Goal: Go to known website: Access a specific website the user already knows

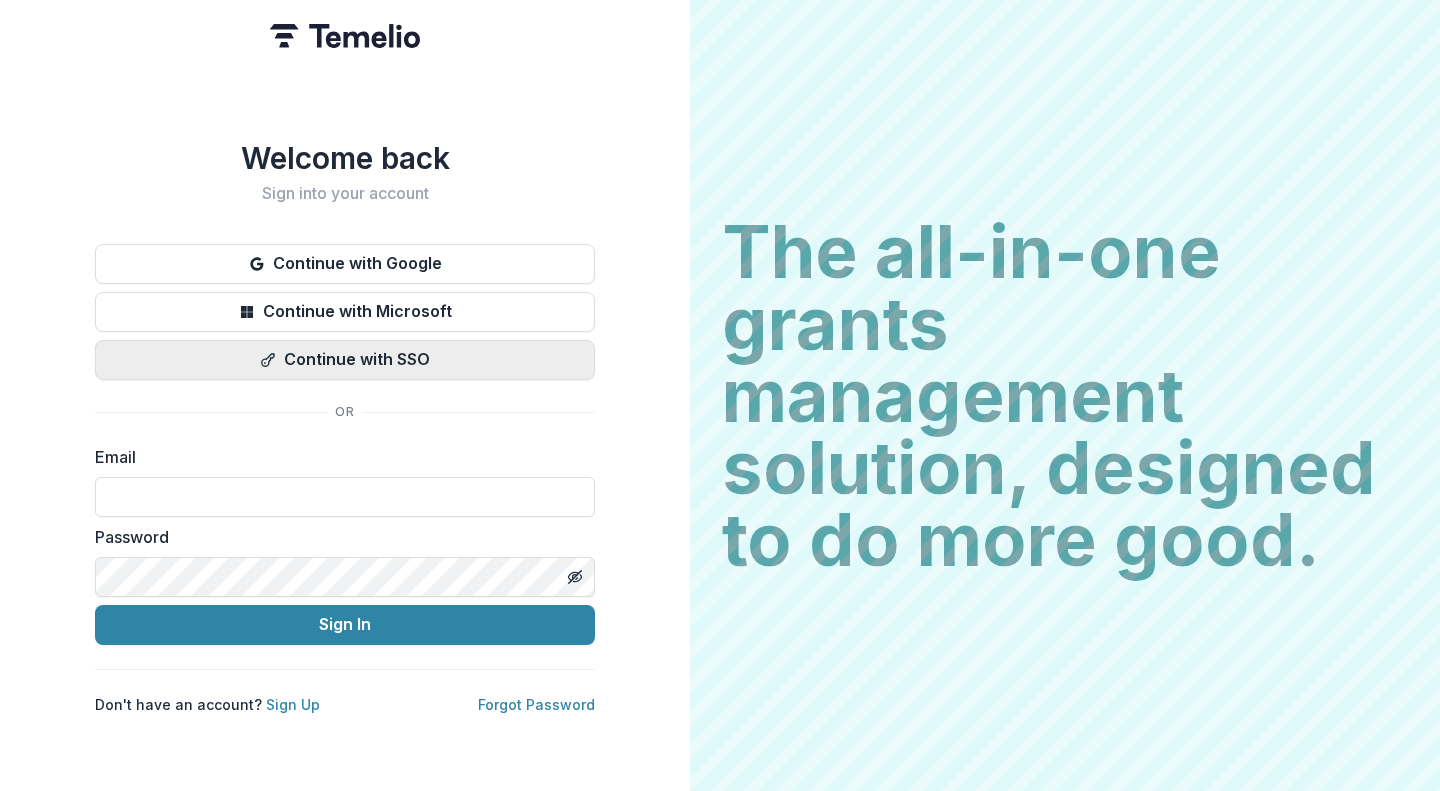
click at [224, 340] on button "Continue with SSO" at bounding box center [345, 360] width 500 height 40
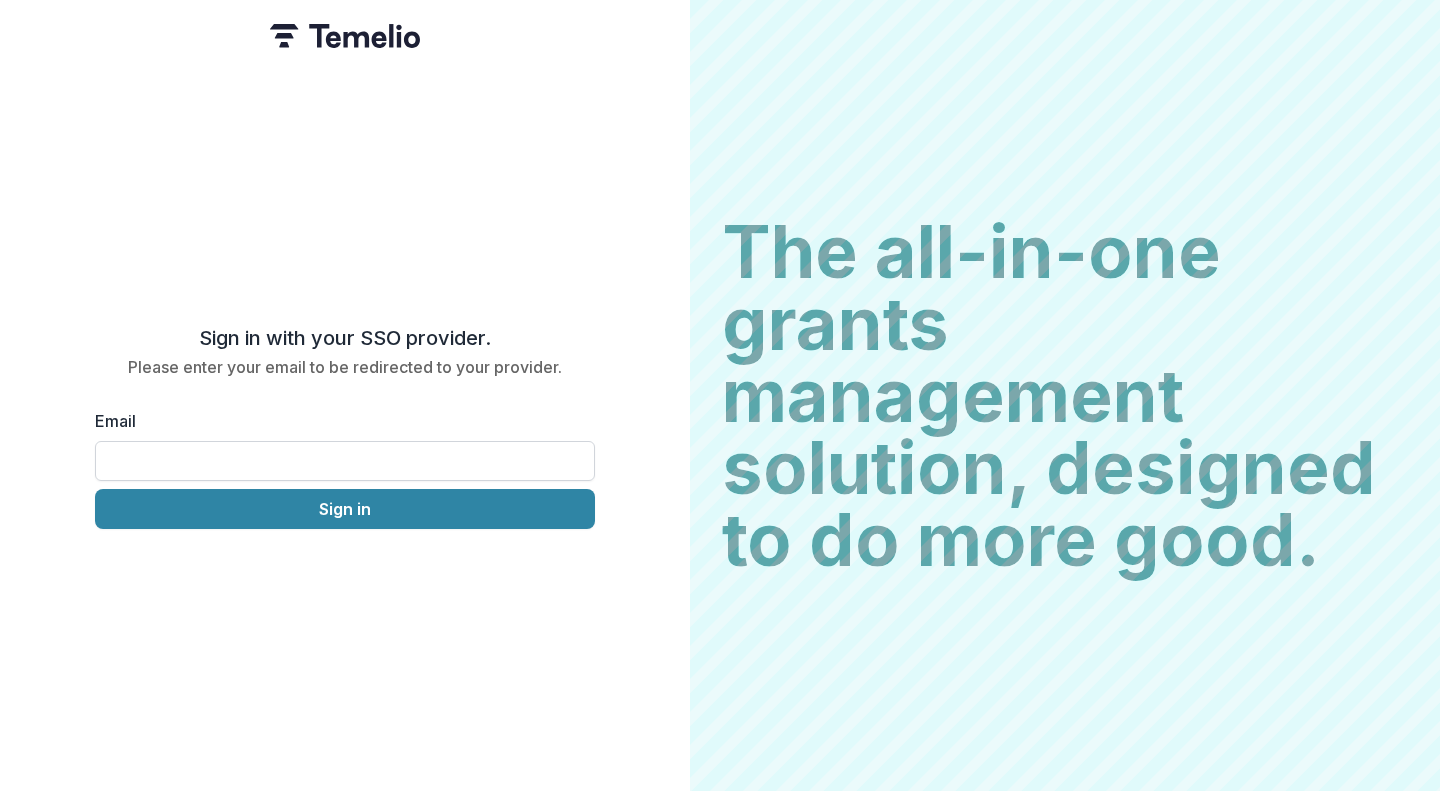
click at [207, 441] on input "Email" at bounding box center [345, 461] width 500 height 40
type input "**********"
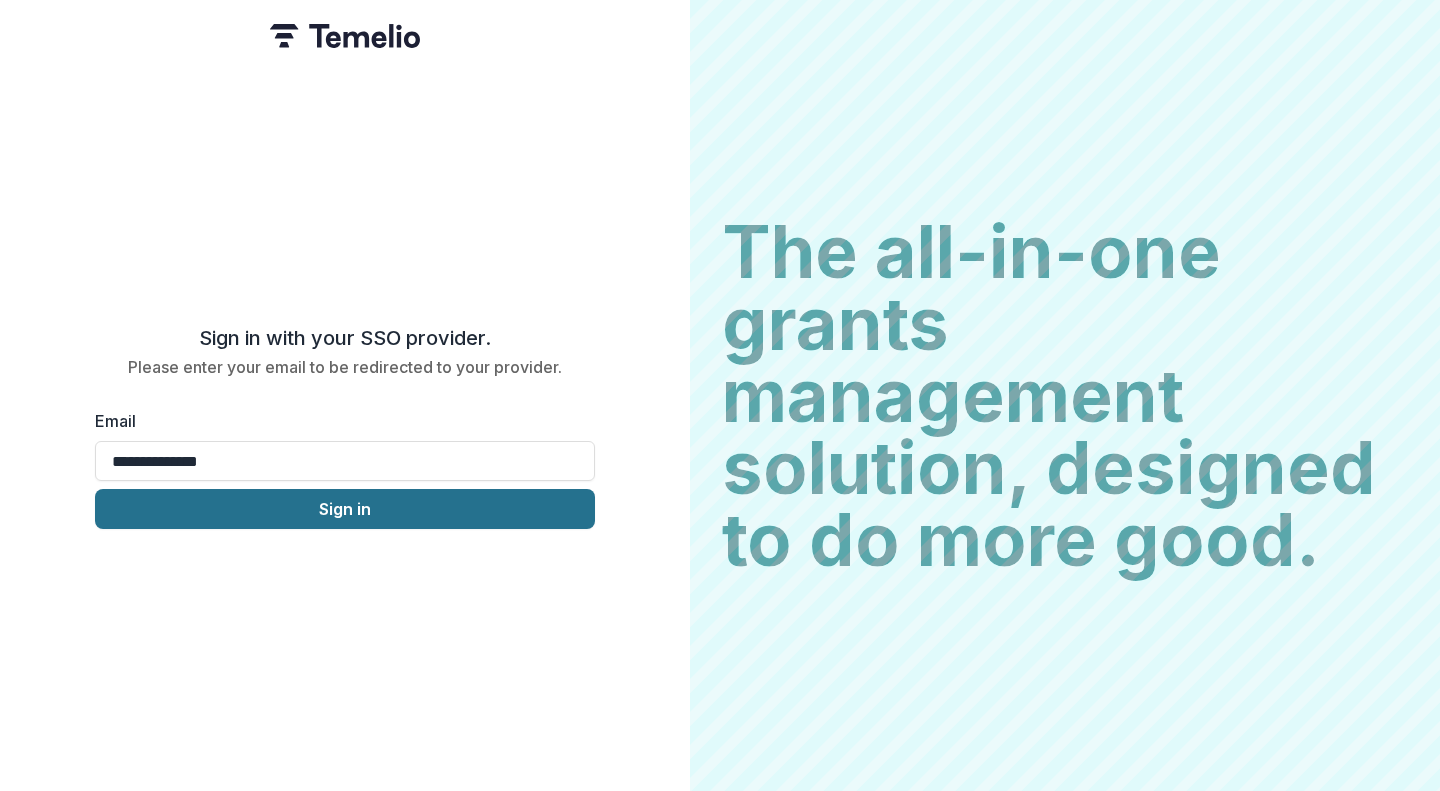
click at [243, 489] on button "Sign in" at bounding box center [345, 509] width 500 height 40
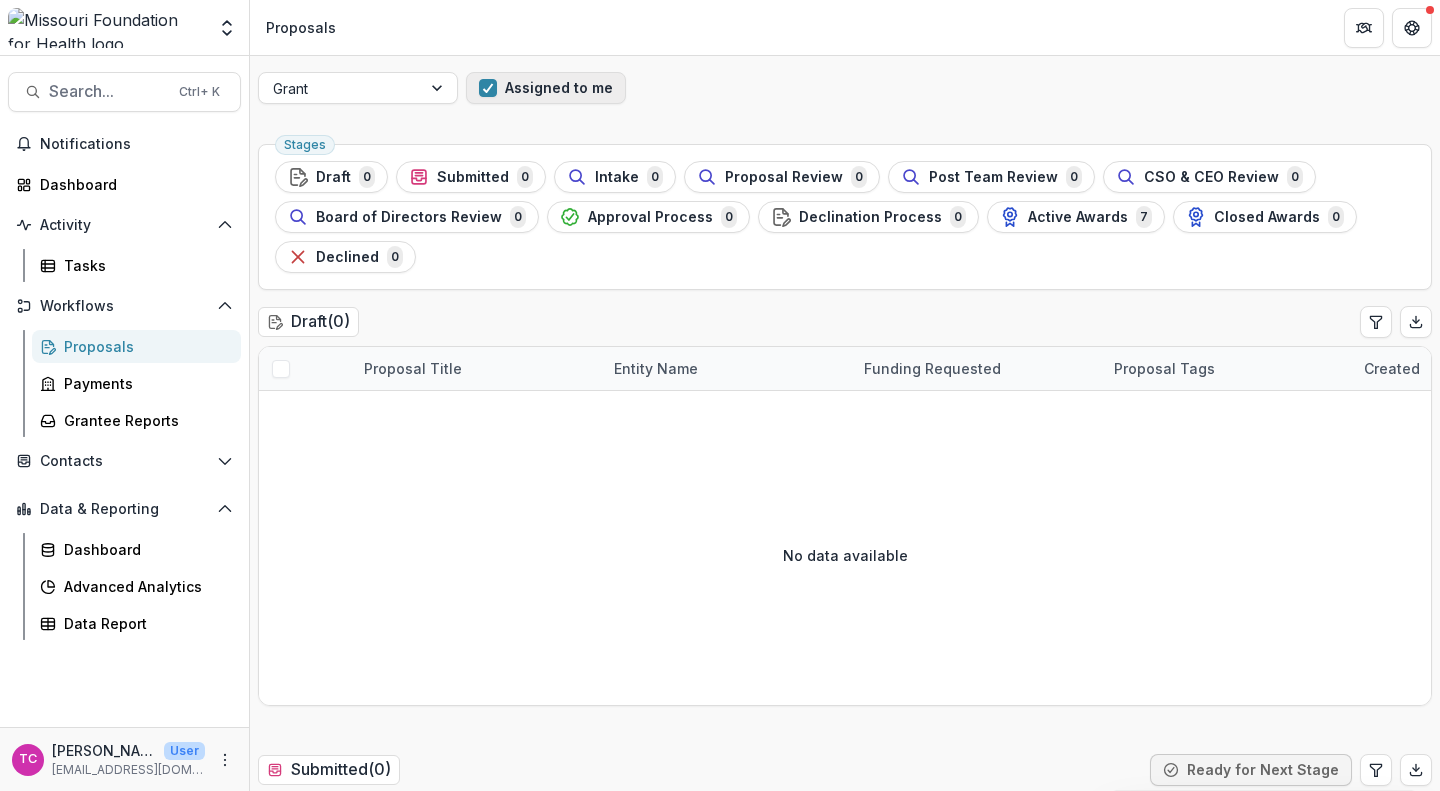
click at [526, 88] on button "Assigned to me" at bounding box center [546, 88] width 160 height 32
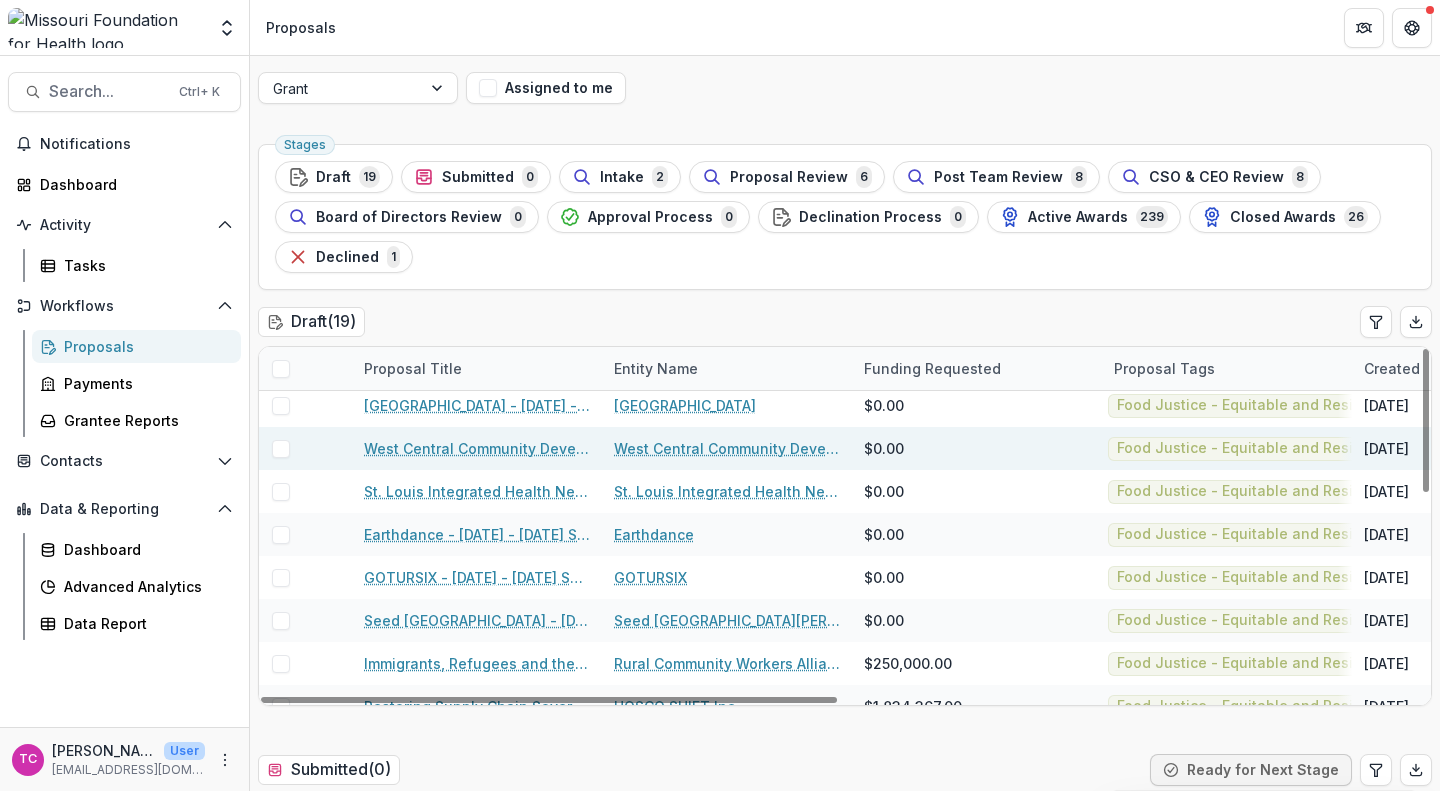
scroll to position [12, 0]
